Goal: Task Accomplishment & Management: Manage account settings

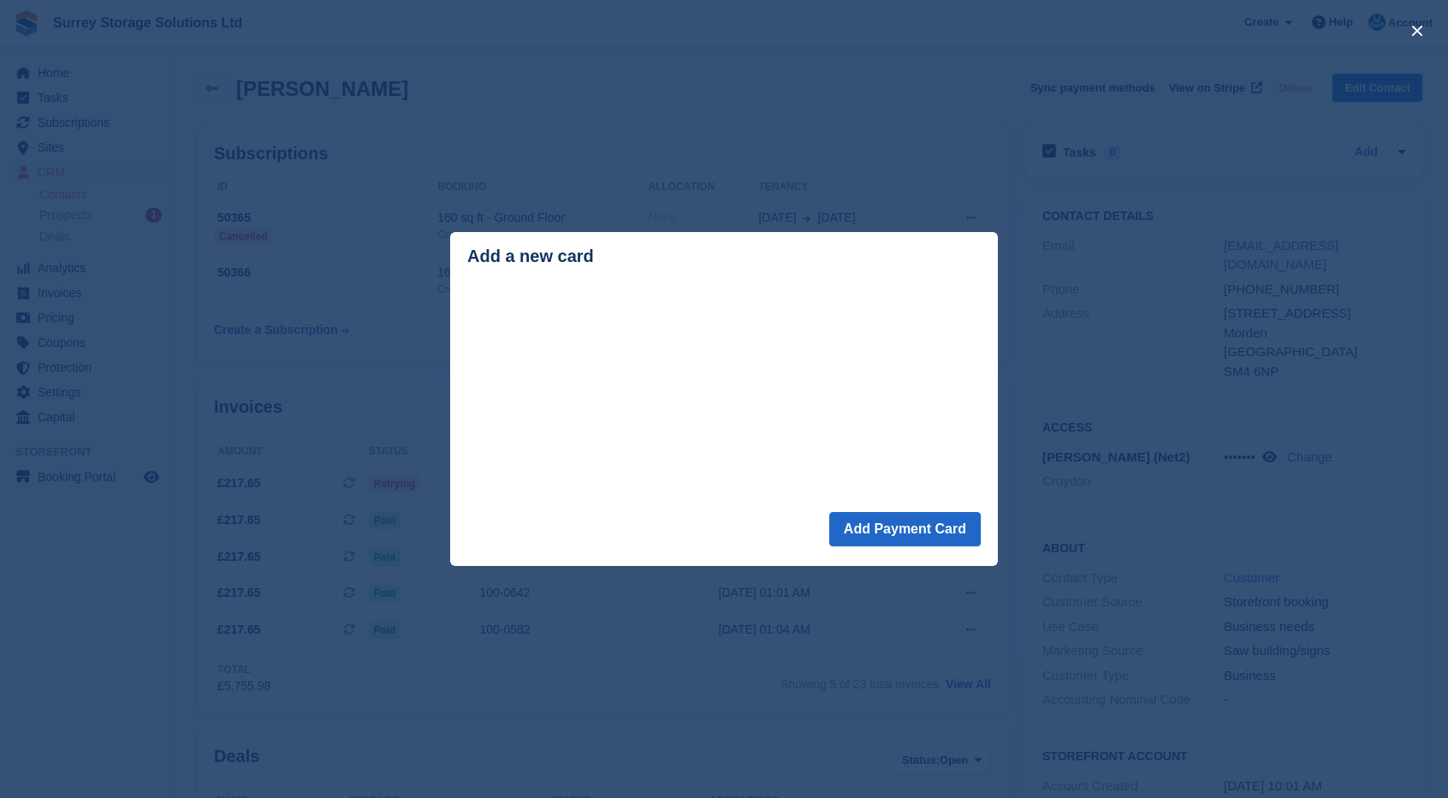
scroll to position [514, 0]
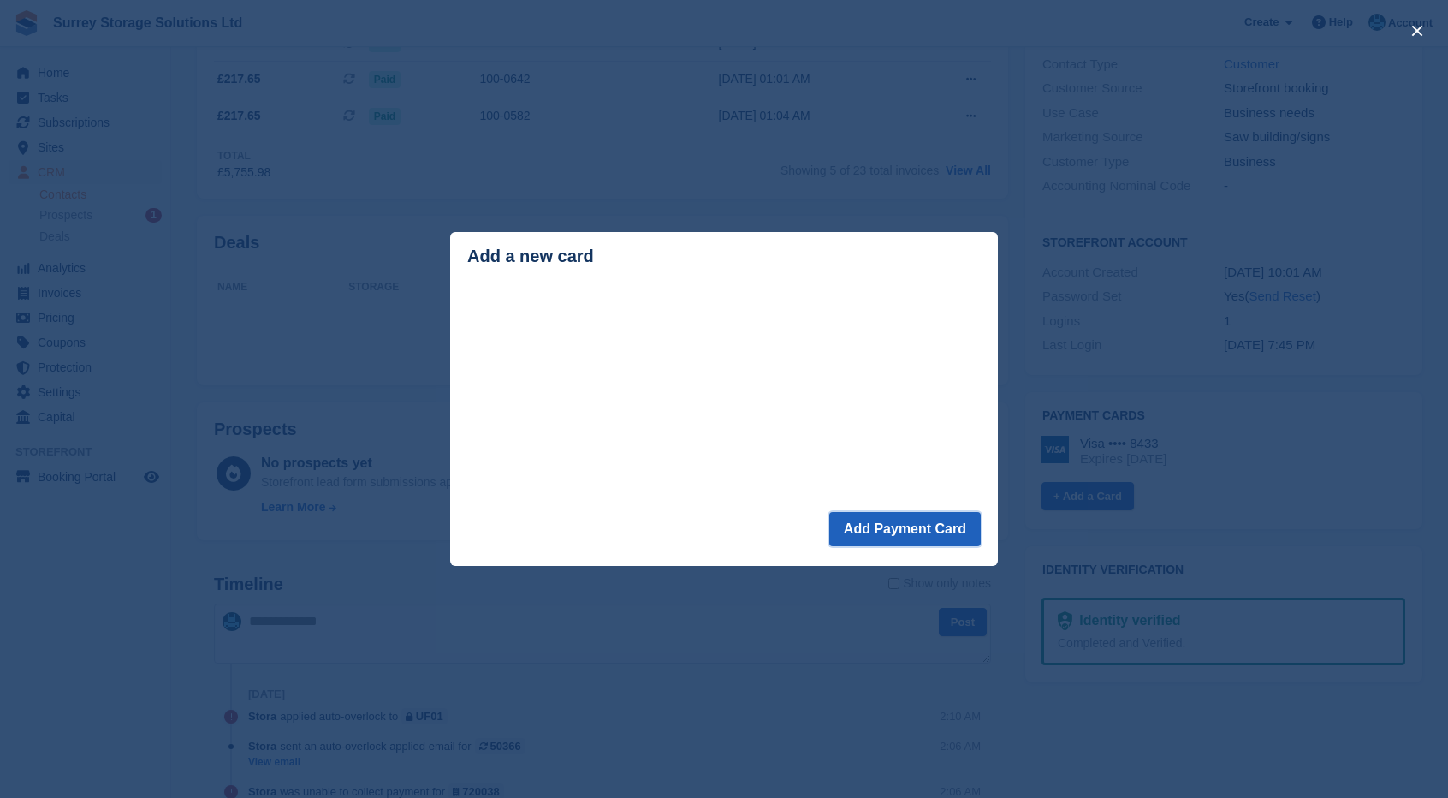
click at [868, 533] on button "Add Payment Card" at bounding box center [904, 529] width 151 height 34
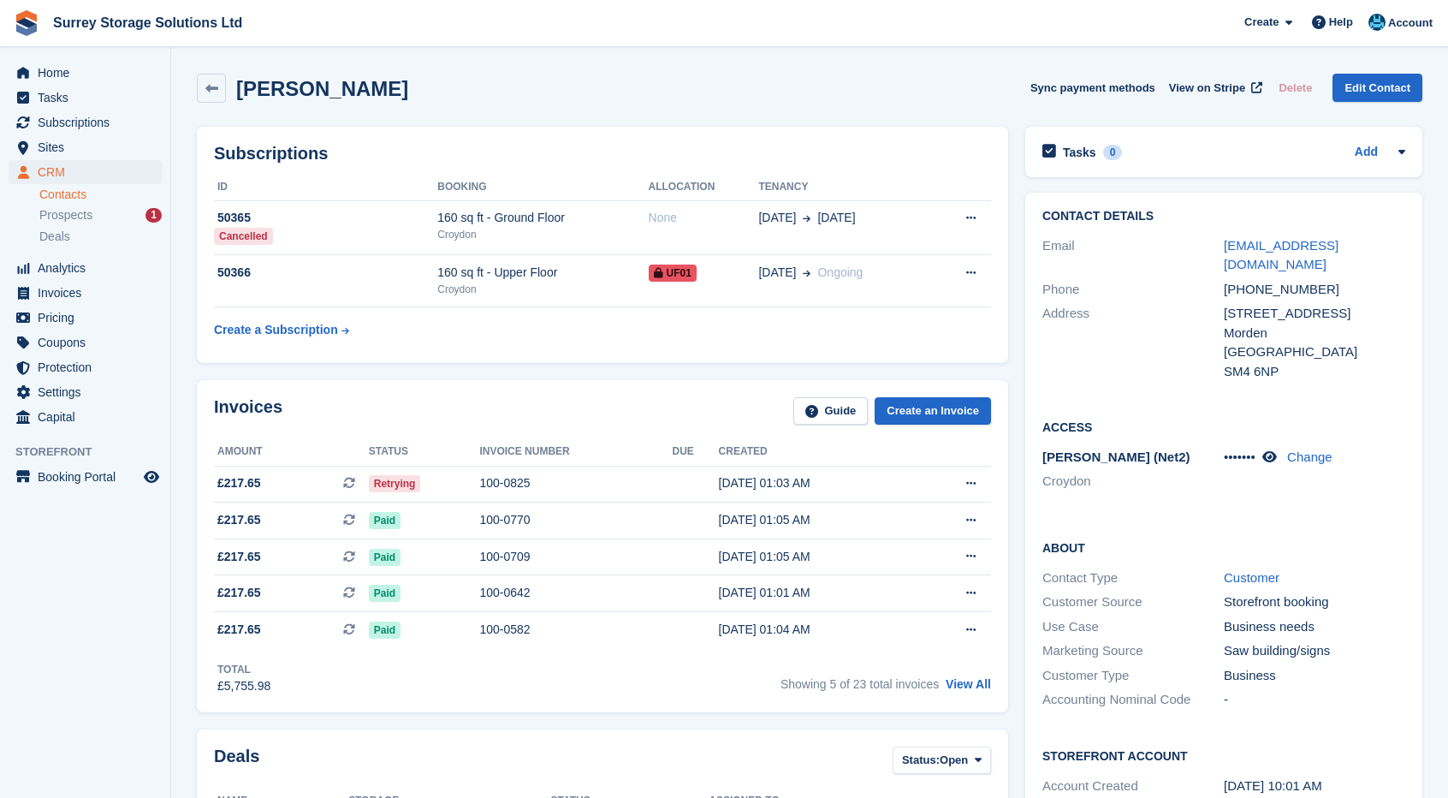
scroll to position [513, 0]
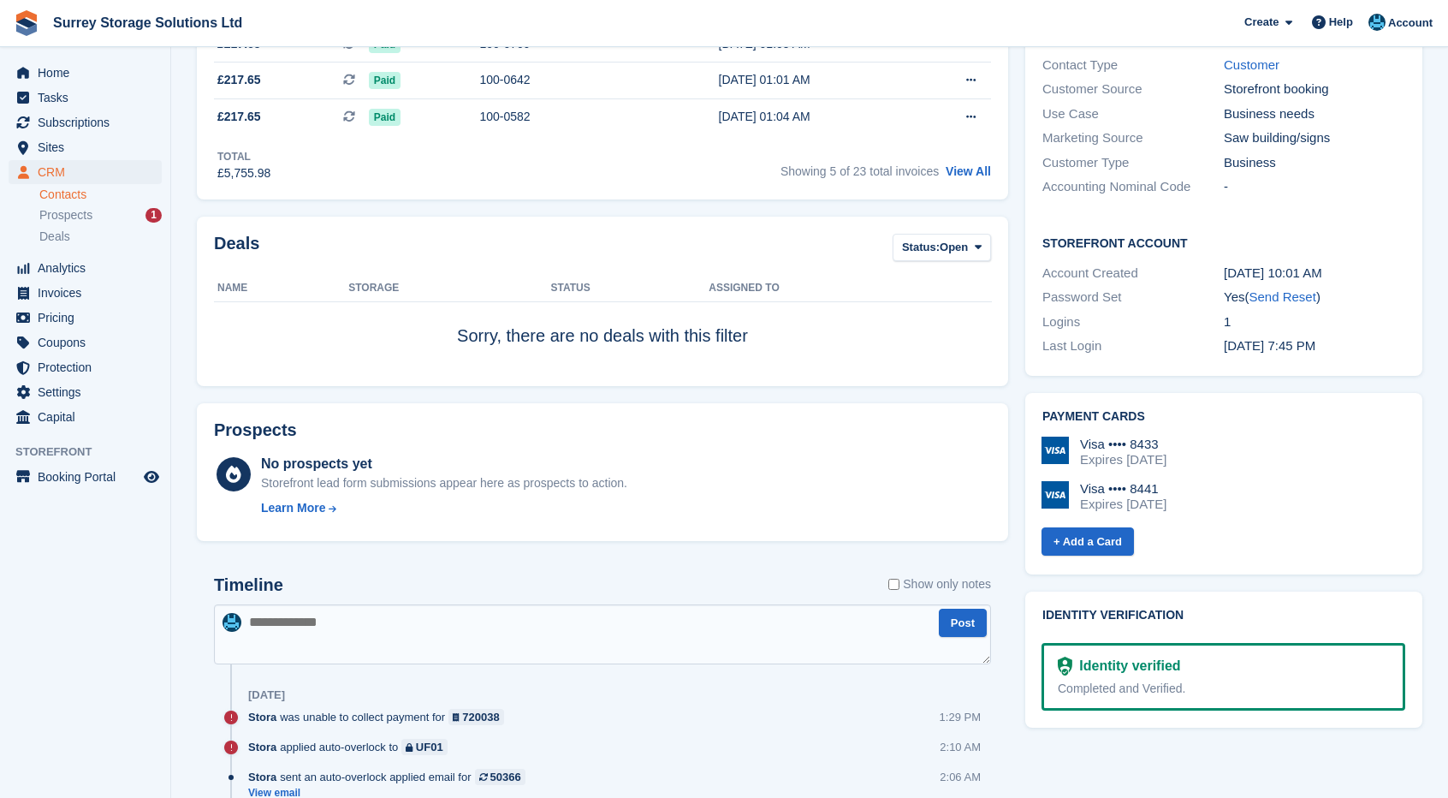
drag, startPoint x: 1157, startPoint y: 425, endPoint x: 1094, endPoint y: 420, distance: 63.5
click at [1094, 436] on div "Visa •••• 8433" at bounding box center [1123, 443] width 86 height 15
click at [1099, 436] on div "Visa •••• 8433" at bounding box center [1123, 443] width 86 height 15
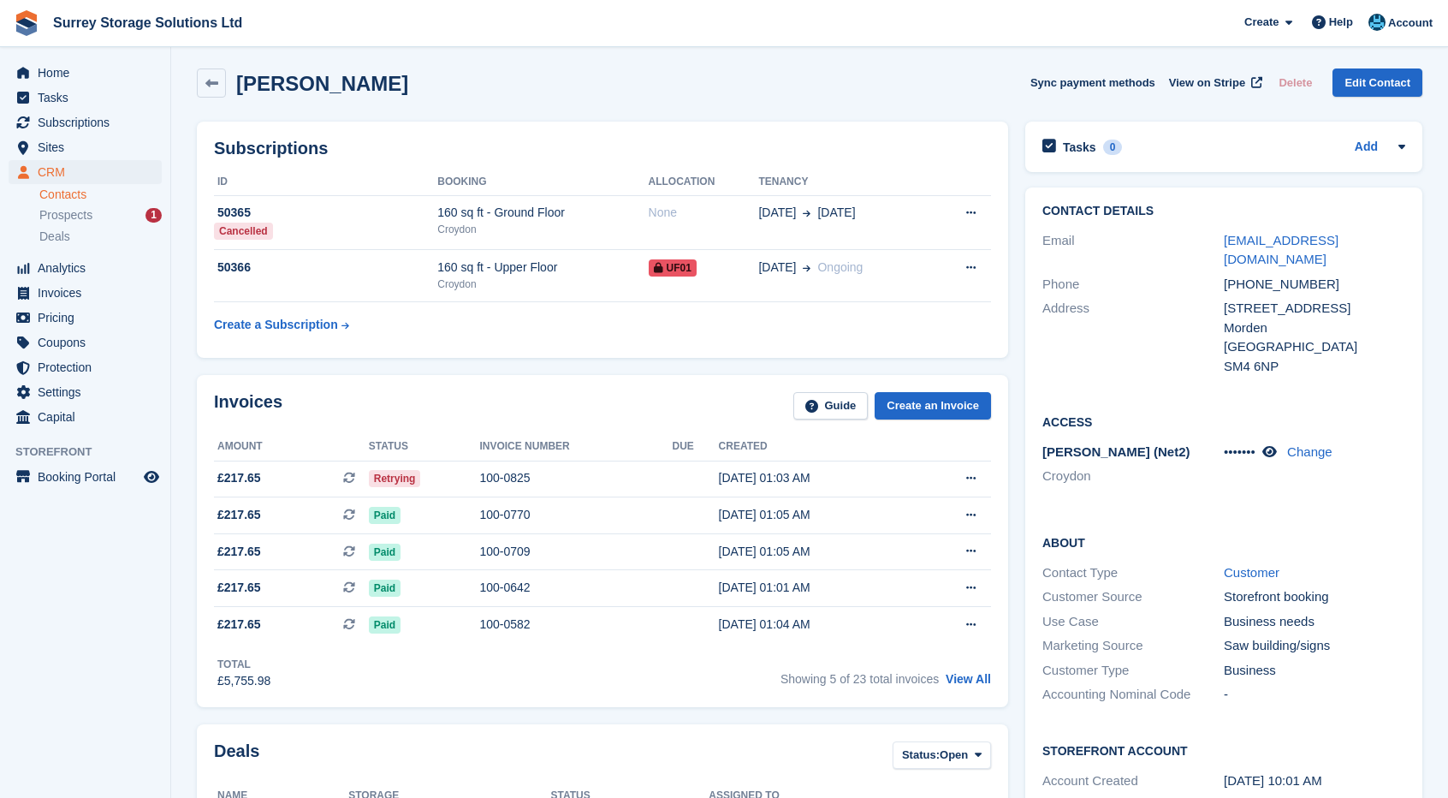
scroll to position [0, 0]
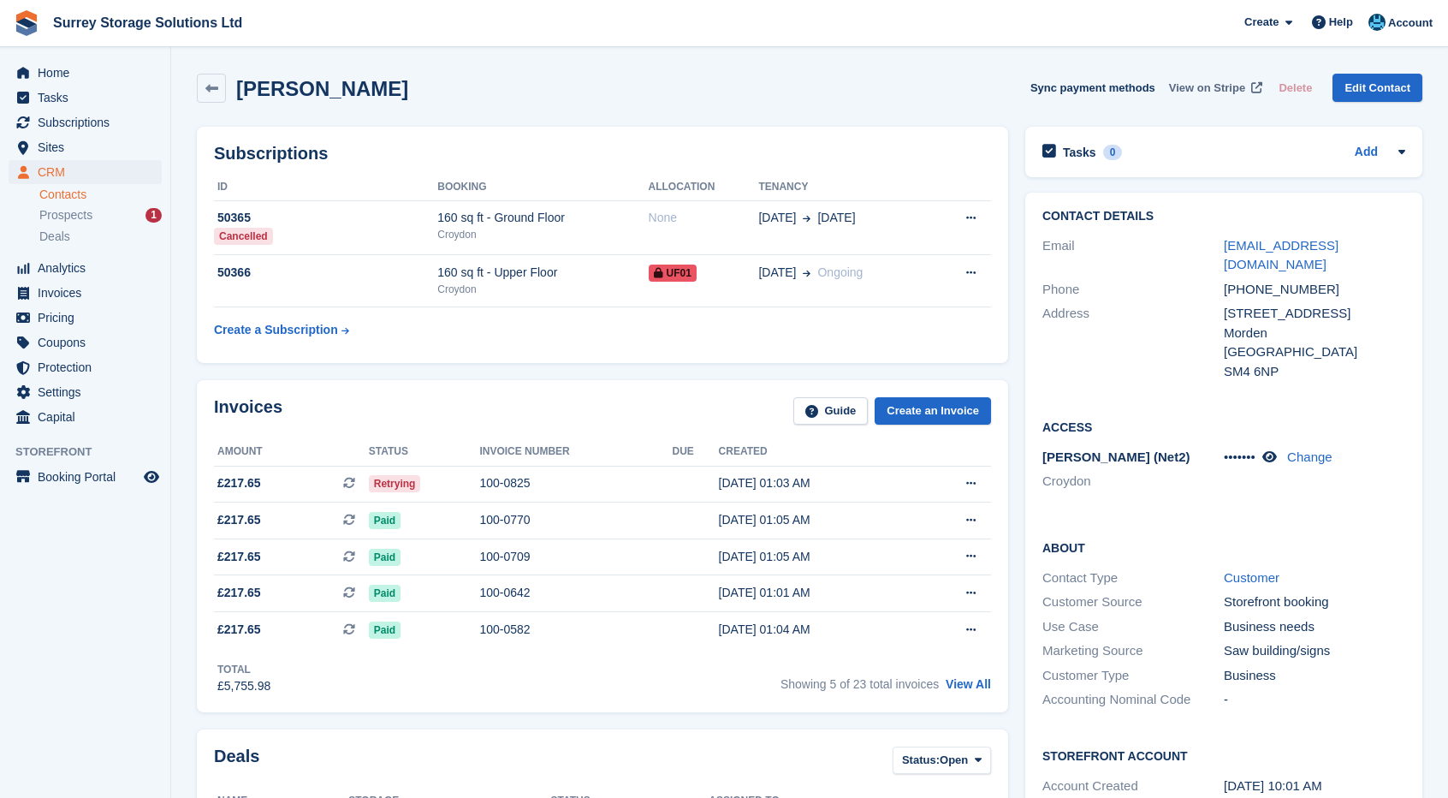
click at [1216, 92] on span "View on Stripe" at bounding box center [1207, 88] width 76 height 17
